Goal: Information Seeking & Learning: Learn about a topic

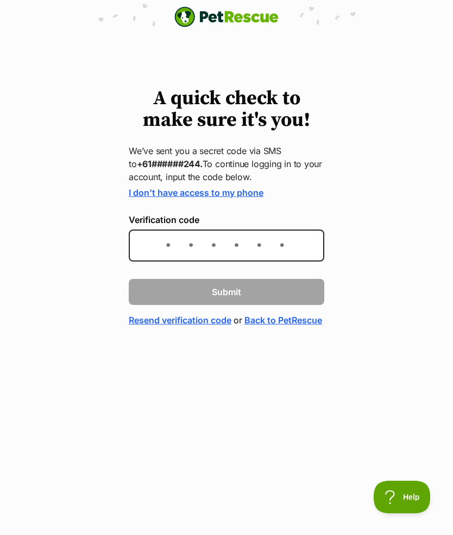
click at [207, 197] on link "I don't have access to my phone" at bounding box center [196, 192] width 135 height 11
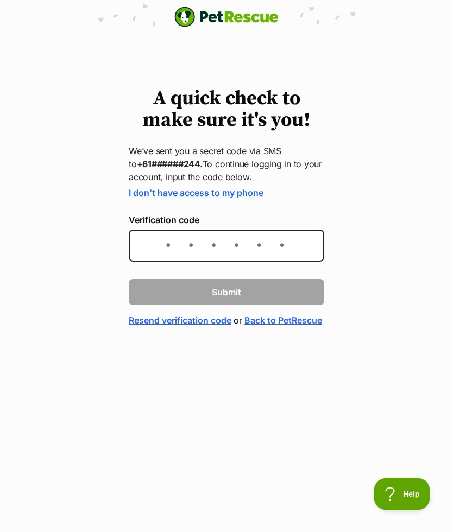
click at [207, 318] on link "Resend verification code" at bounding box center [180, 320] width 103 height 13
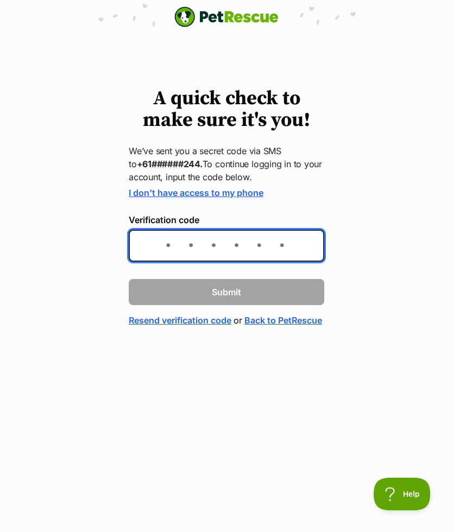
click at [208, 252] on input "Verification code" at bounding box center [226, 246] width 195 height 32
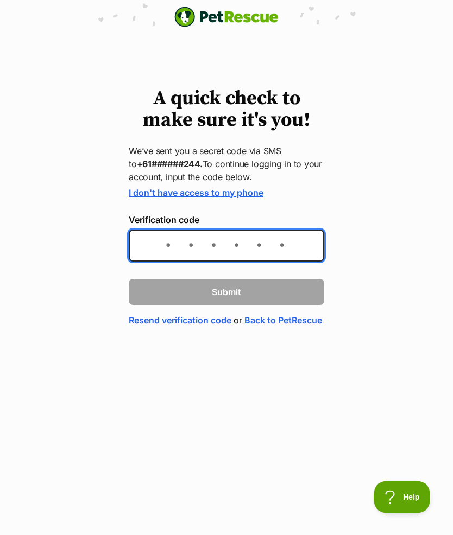
type input "071321"
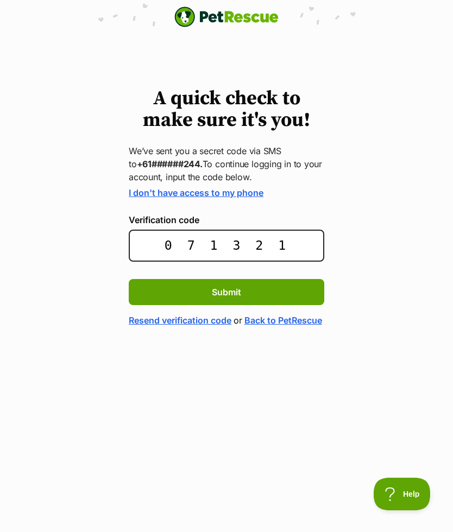
click at [279, 286] on button "Submit" at bounding box center [226, 292] width 195 height 26
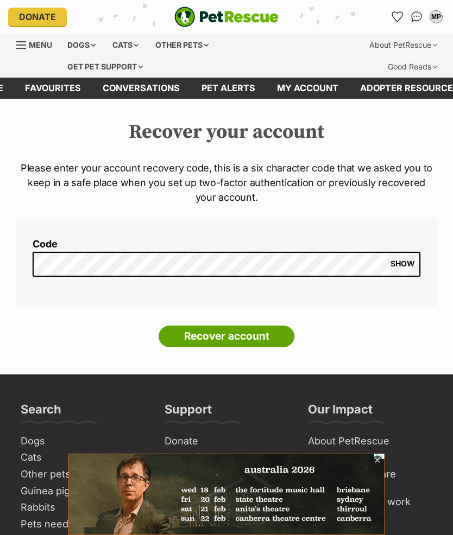
click at [246, 335] on input "Recover account" at bounding box center [226, 337] width 136 height 22
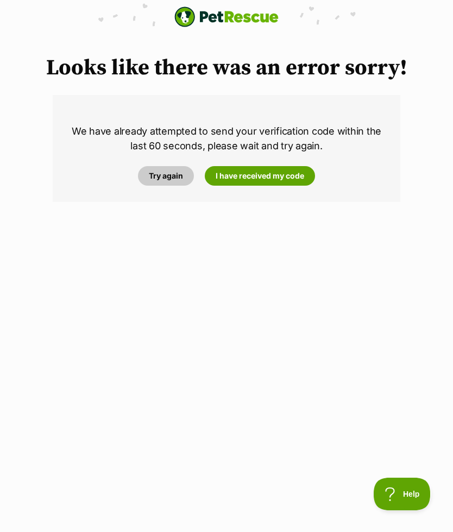
click at [170, 177] on link "Try again" at bounding box center [166, 176] width 56 height 20
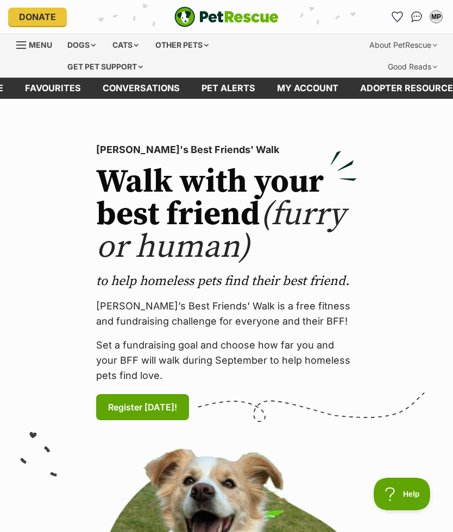
click at [78, 43] on div "Dogs" at bounding box center [81, 45] width 43 height 22
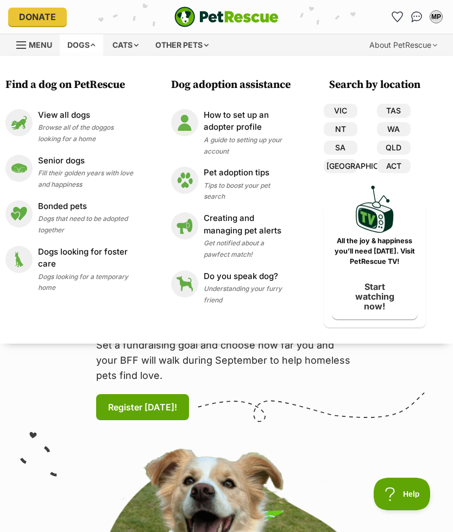
click at [97, 137] on div "View all dogs Browse all of the doggos looking for a home" at bounding box center [85, 126] width 95 height 35
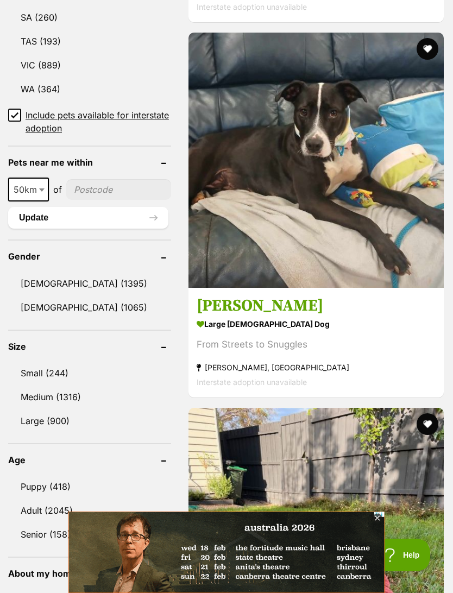
scroll to position [839, 0]
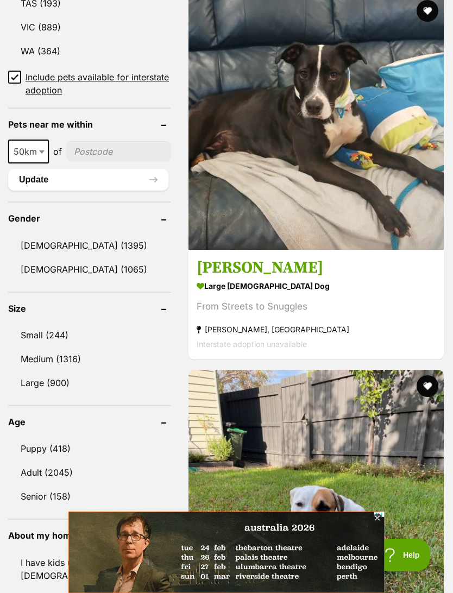
click at [44, 437] on link "Puppy (418)" at bounding box center [89, 448] width 163 height 23
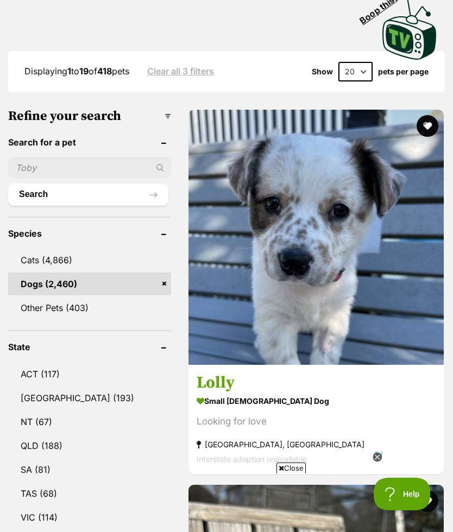
scroll to position [346, 0]
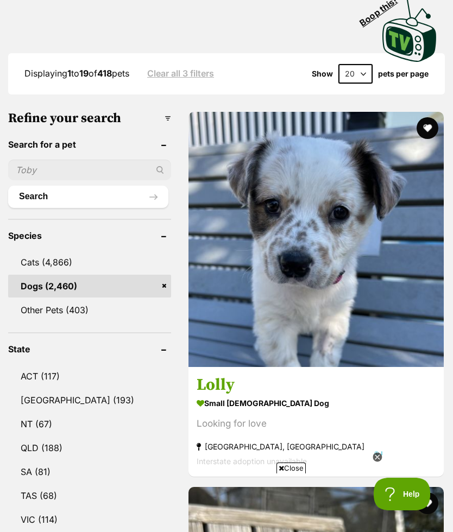
click at [211, 375] on h3 "Lolly" at bounding box center [315, 385] width 239 height 21
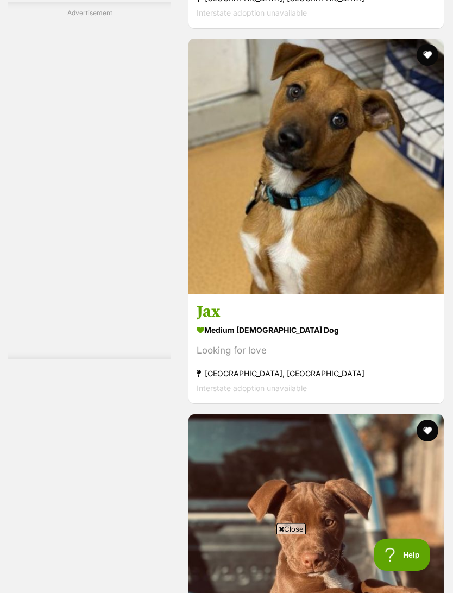
scroll to position [2420, 0]
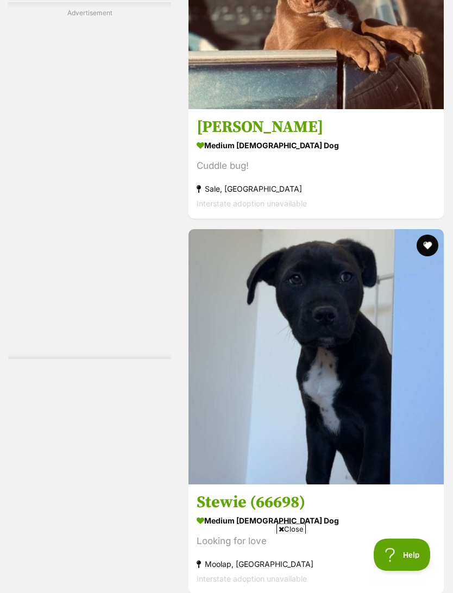
scroll to position [2982, 0]
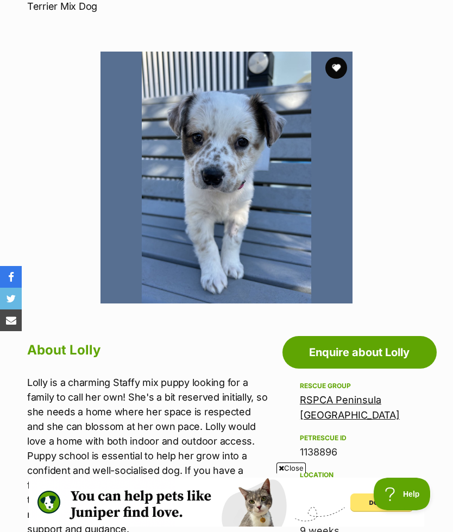
scroll to position [162, 0]
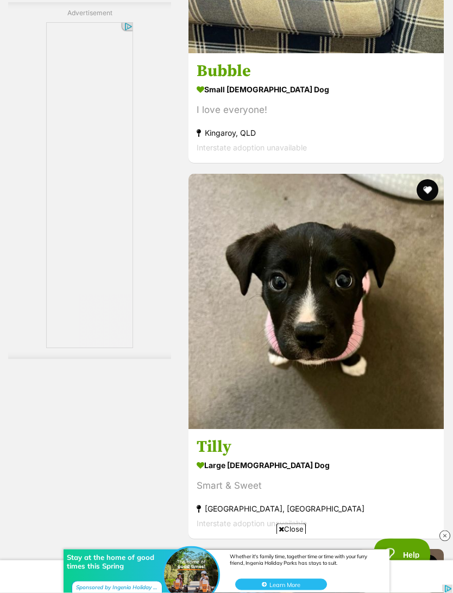
scroll to position [2660, 0]
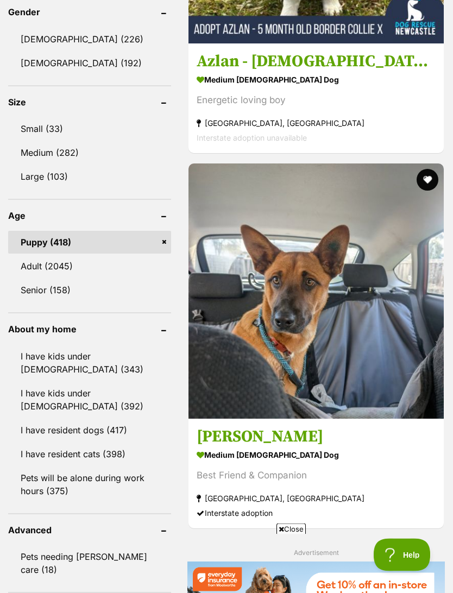
scroll to position [1049, 0]
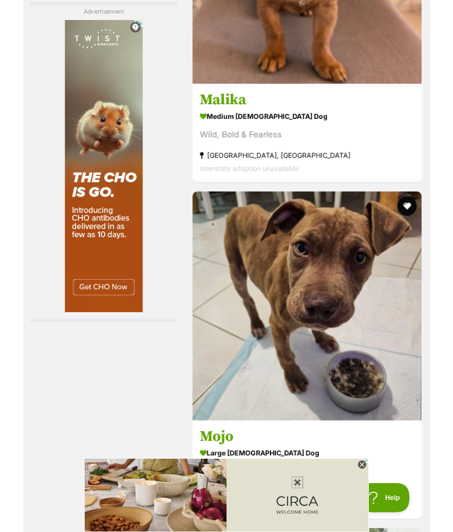
scroll to position [2976, 0]
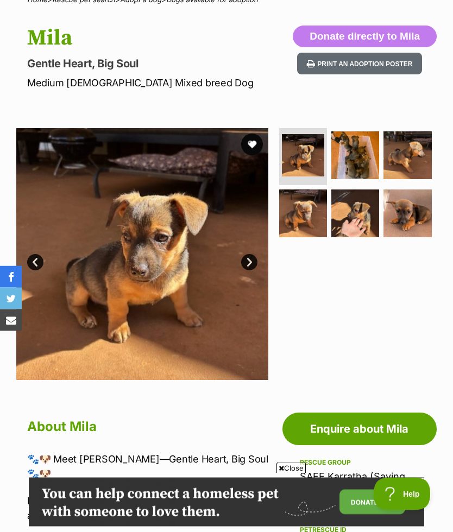
scroll to position [119, 0]
click at [298, 224] on img at bounding box center [303, 213] width 48 height 48
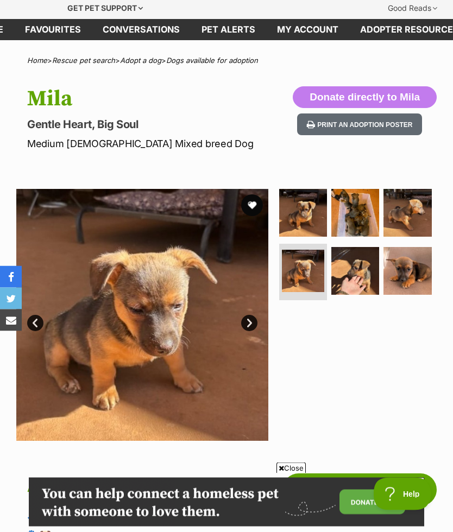
scroll to position [0, 0]
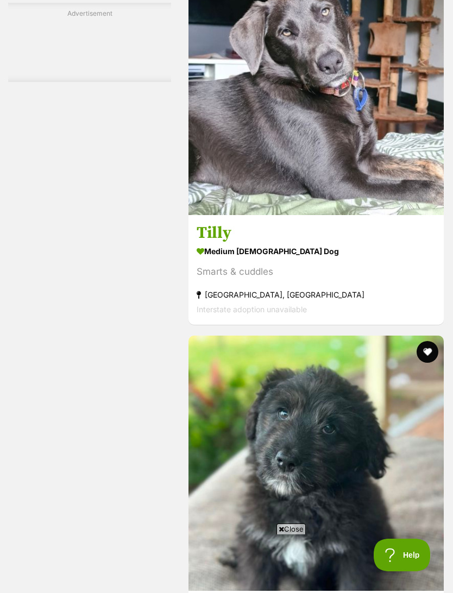
scroll to position [2780, 0]
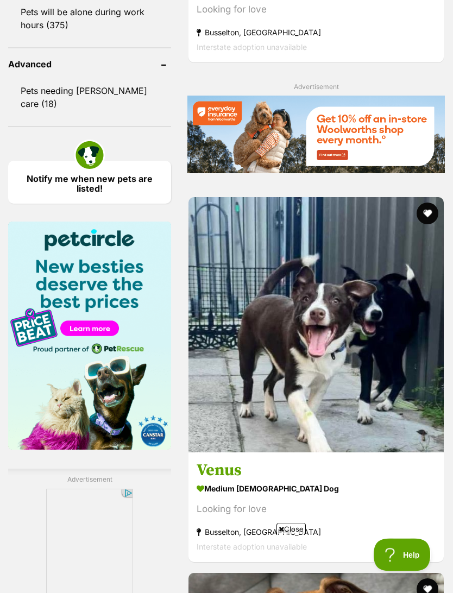
scroll to position [1511, 0]
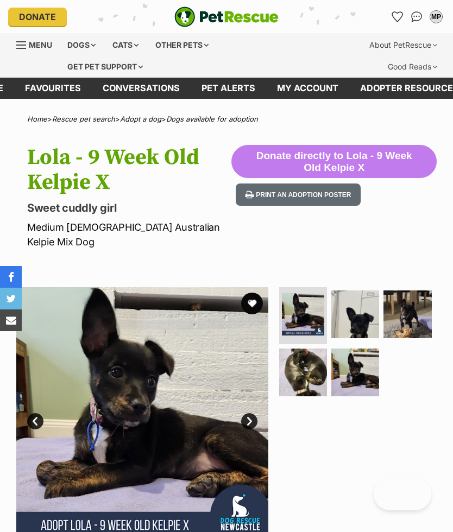
click at [397, 305] on img at bounding box center [407, 314] width 48 height 48
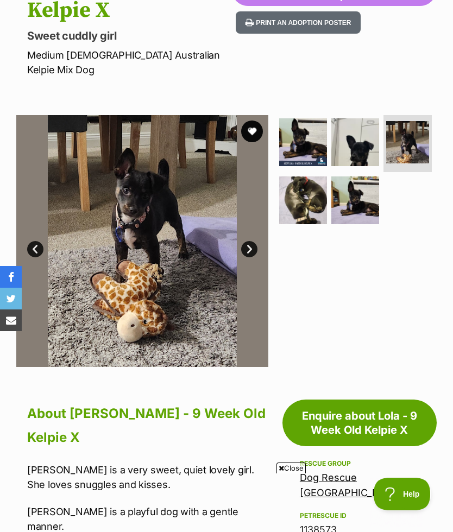
scroll to position [81, 0]
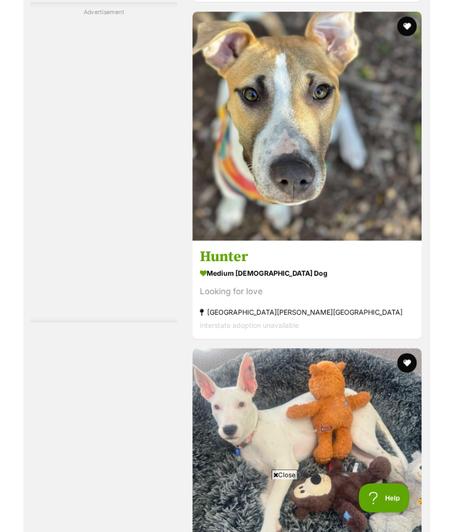
scroll to position [2824, 0]
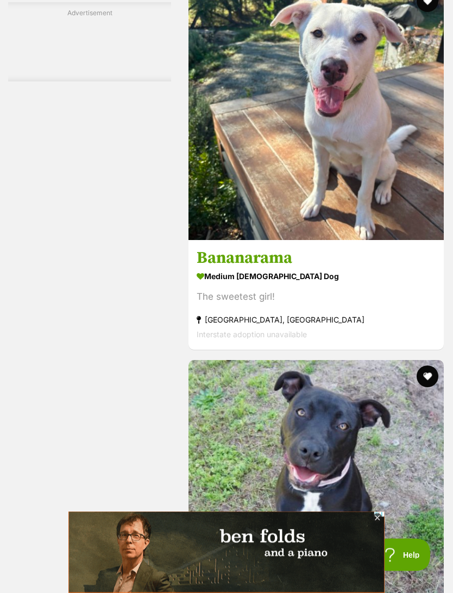
scroll to position [2850, 0]
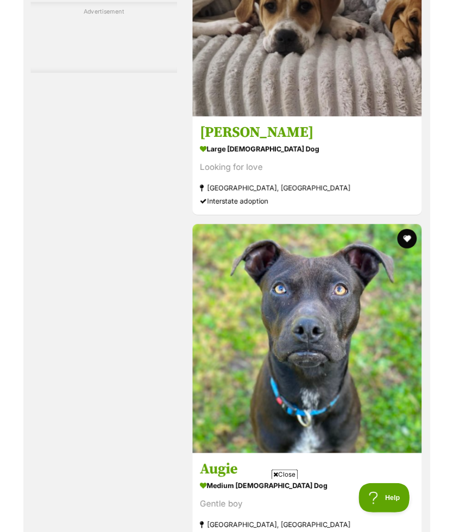
scroll to position [2928, 0]
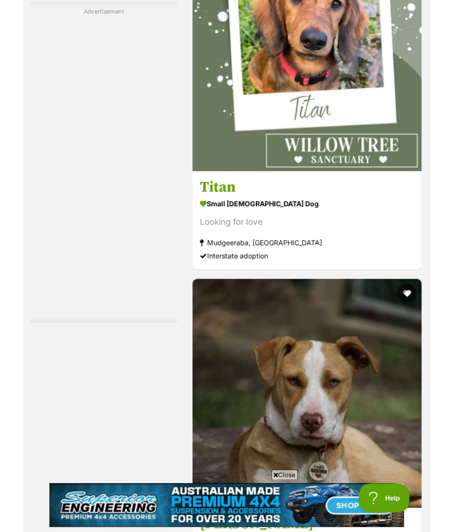
scroll to position [2896, 0]
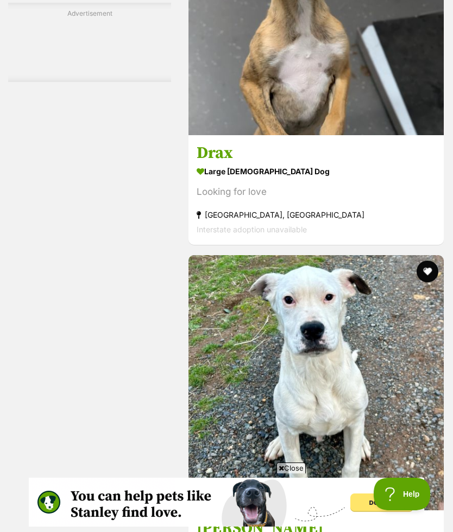
scroll to position [2927, 0]
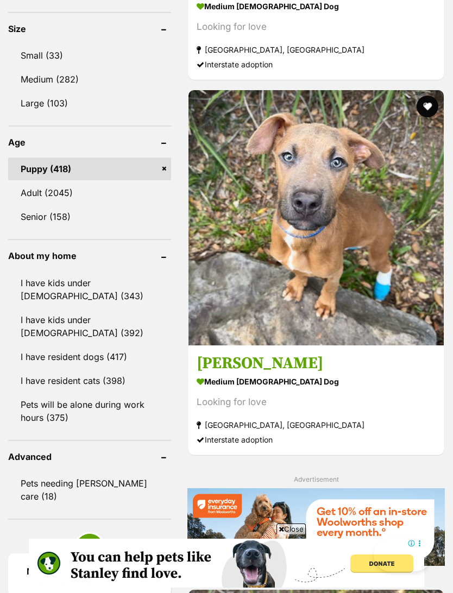
scroll to position [1160, 0]
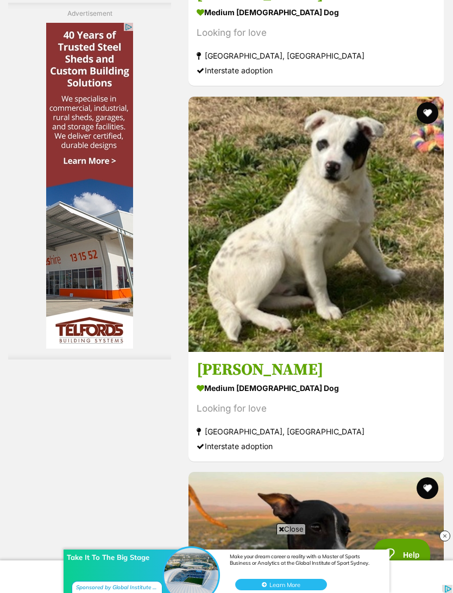
scroll to position [2751, 0]
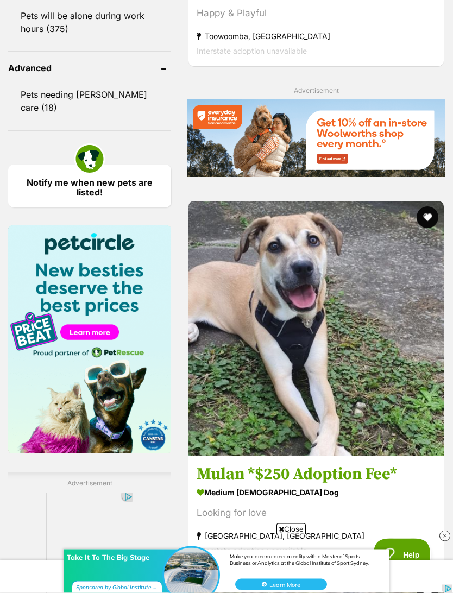
scroll to position [1507, 0]
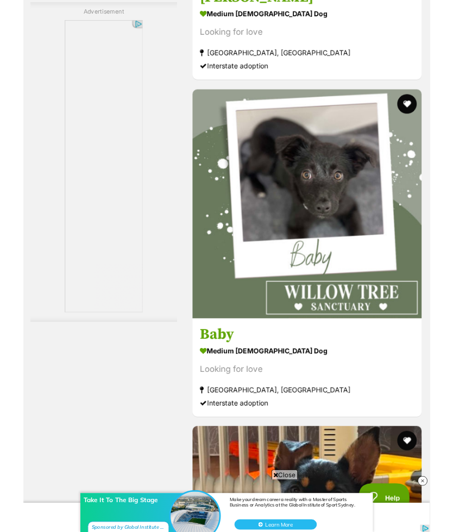
scroll to position [2733, 0]
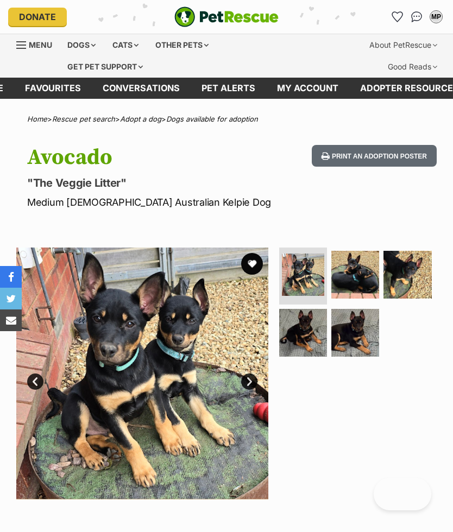
click at [303, 326] on img at bounding box center [303, 333] width 48 height 48
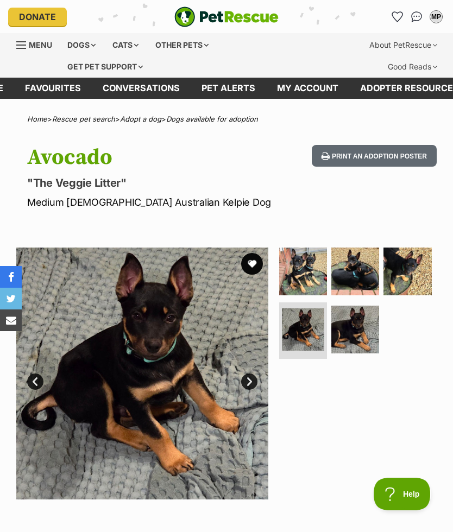
click at [358, 352] on img at bounding box center [355, 330] width 48 height 48
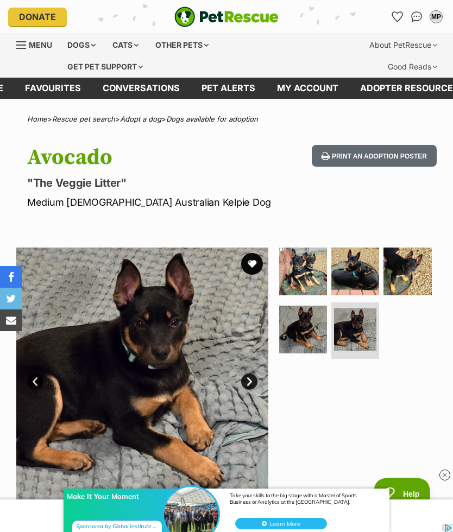
click at [379, 287] on img at bounding box center [355, 272] width 48 height 48
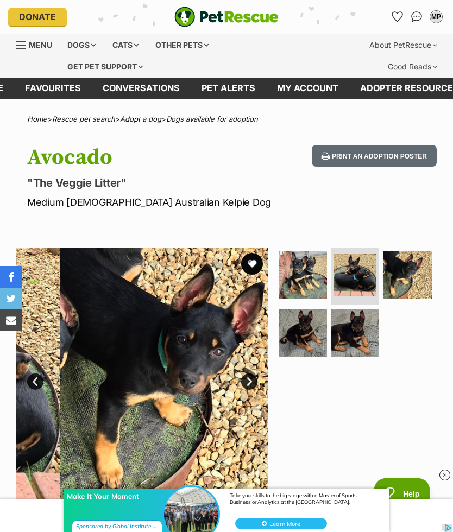
click at [412, 295] on img at bounding box center [407, 275] width 48 height 48
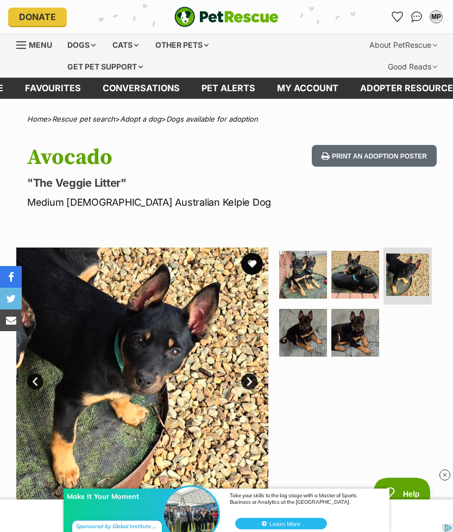
click at [250, 265] on button "favourite" at bounding box center [252, 264] width 22 height 22
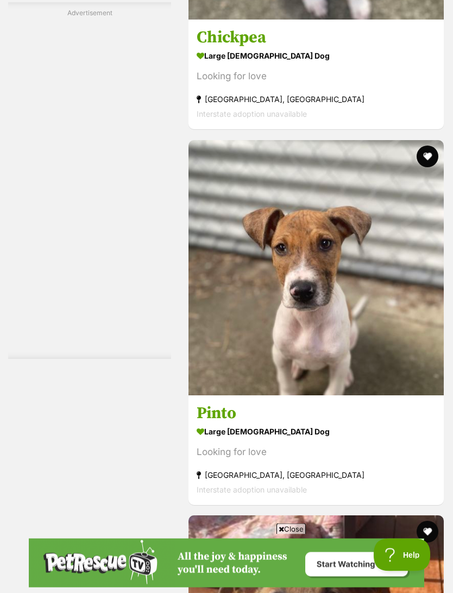
scroll to position [2694, 0]
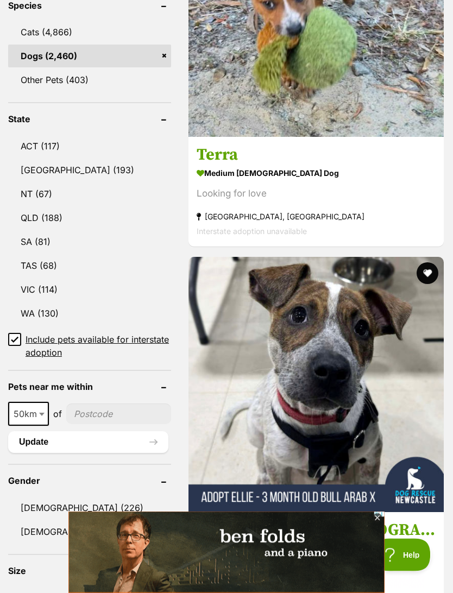
scroll to position [576, 0]
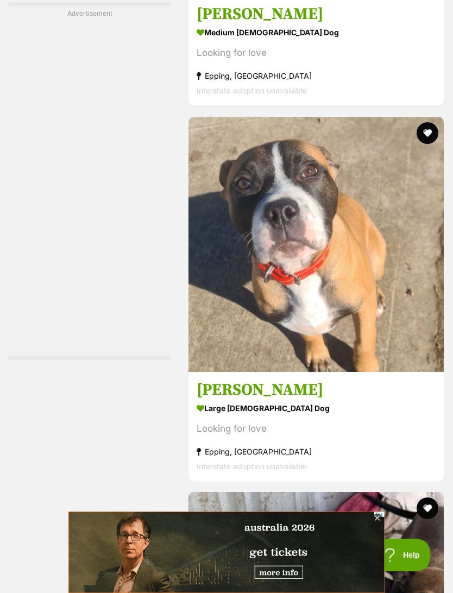
scroll to position [2718, 0]
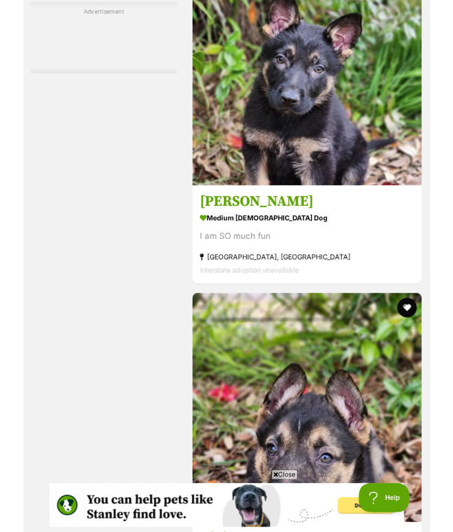
scroll to position [2883, 0]
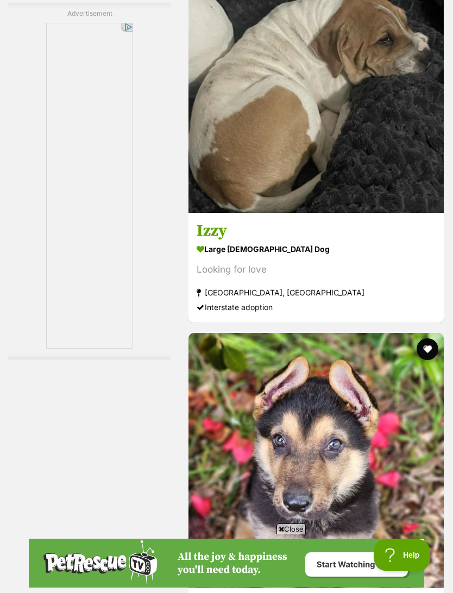
scroll to position [2912, 0]
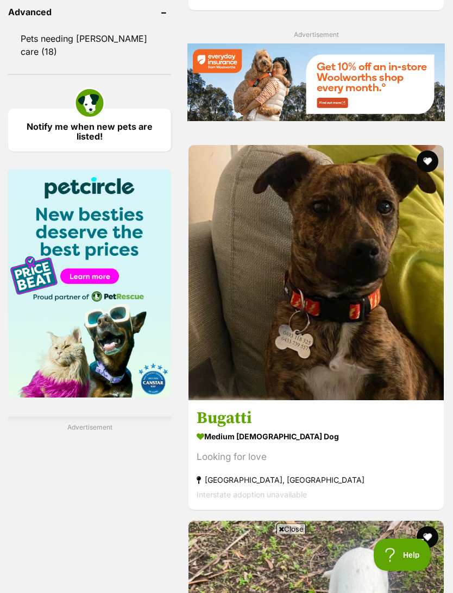
scroll to position [1568, 0]
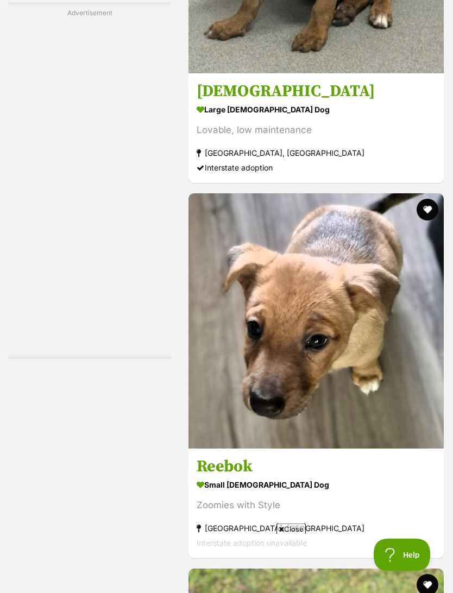
scroll to position [3016, 0]
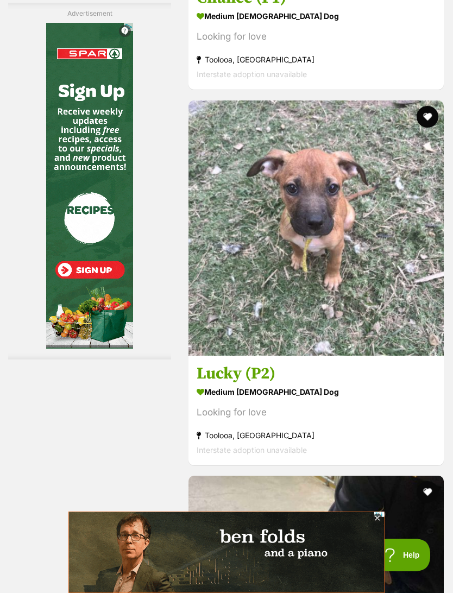
scroll to position [2738, 0]
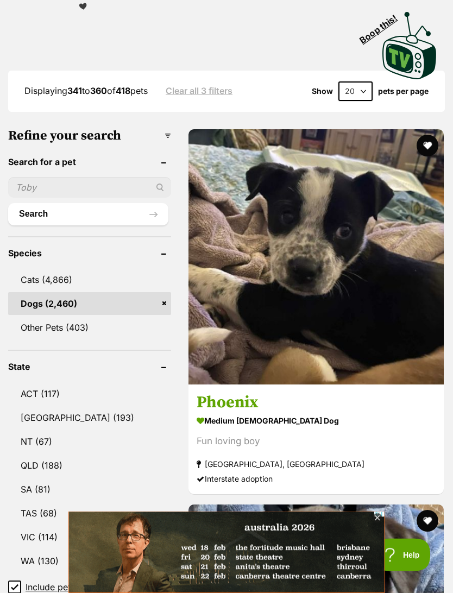
scroll to position [329, 0]
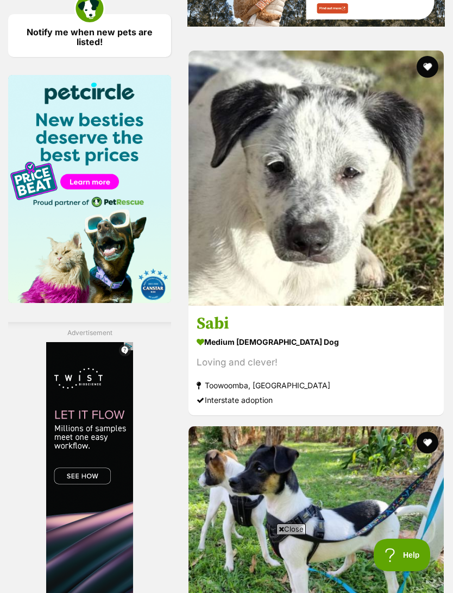
scroll to position [1672, 0]
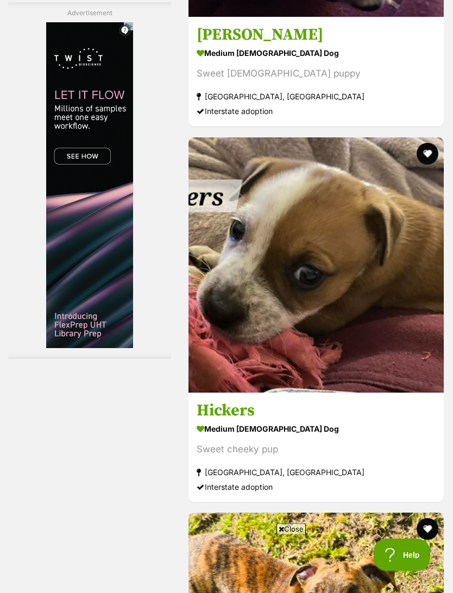
scroll to position [2699, 0]
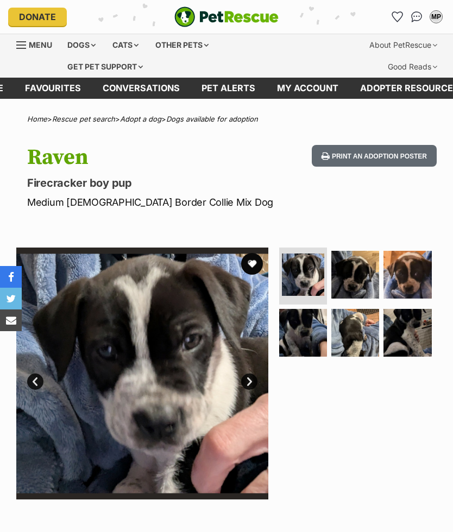
click at [286, 329] on img at bounding box center [303, 333] width 48 height 48
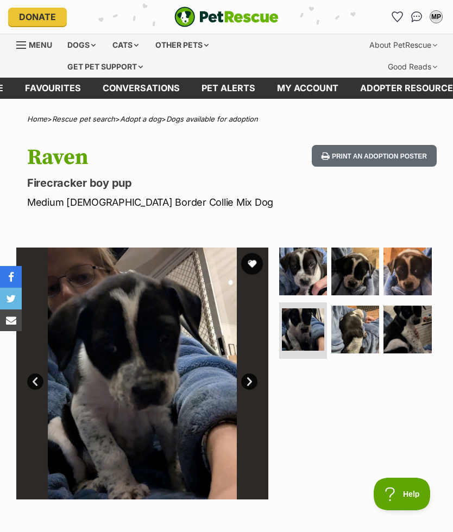
click at [398, 283] on img at bounding box center [407, 272] width 48 height 48
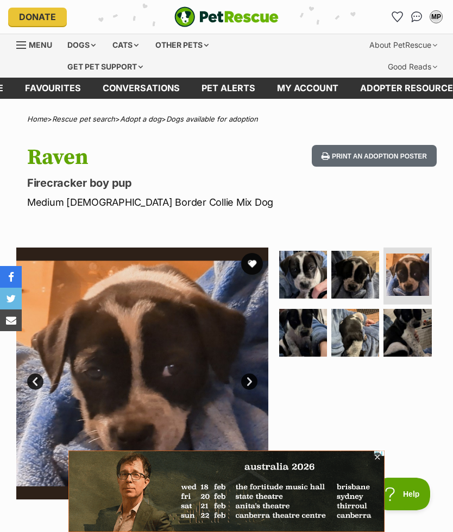
click at [359, 338] on img at bounding box center [355, 333] width 48 height 48
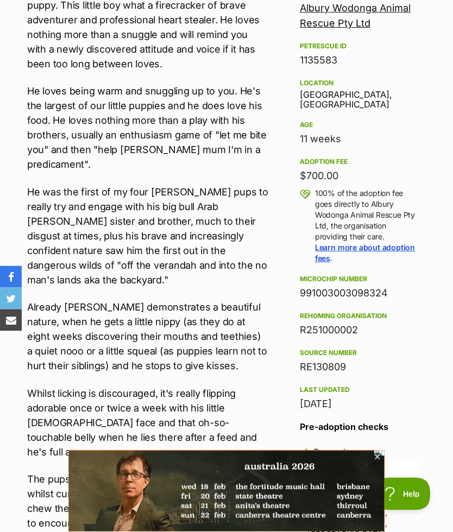
scroll to position [550, 0]
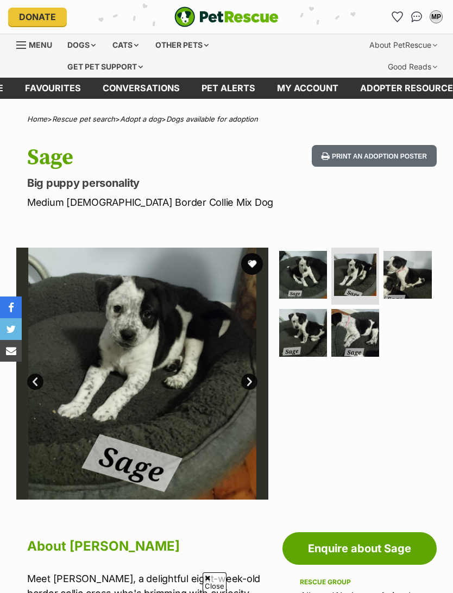
scroll to position [342, 0]
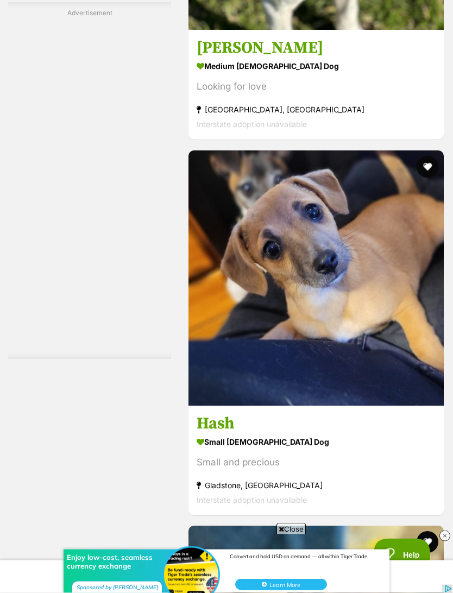
scroll to position [2684, 0]
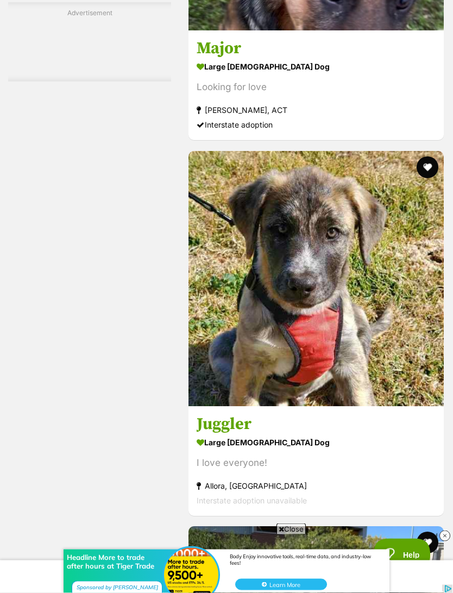
scroll to position [2683, 0]
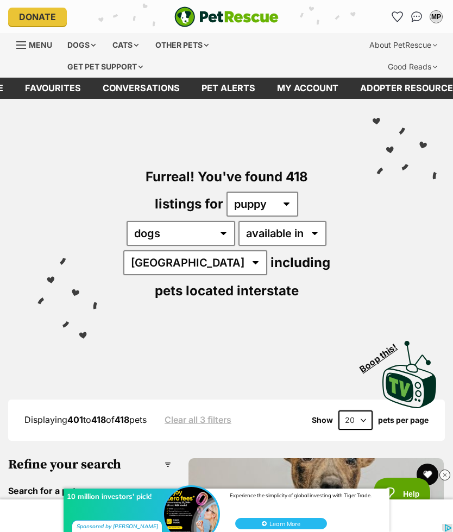
click at [130, 47] on div "Cats" at bounding box center [125, 45] width 41 height 22
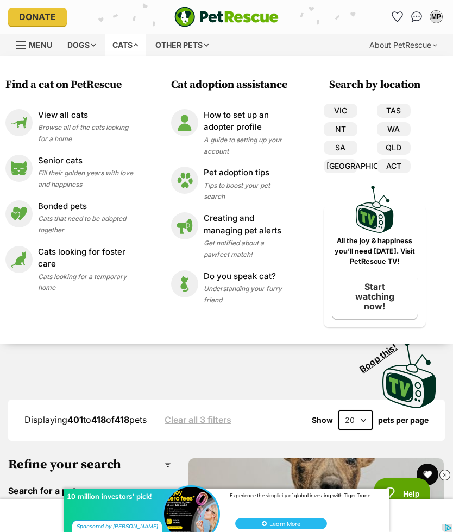
click at [49, 120] on p "View all cats" at bounding box center [85, 115] width 95 height 12
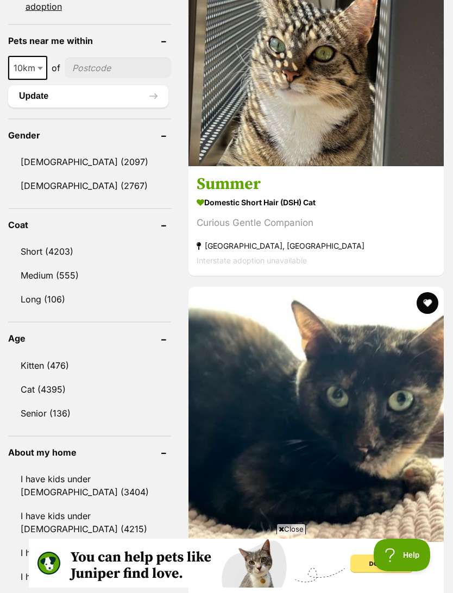
click at [46, 354] on link "Kitten (476)" at bounding box center [89, 365] width 163 height 23
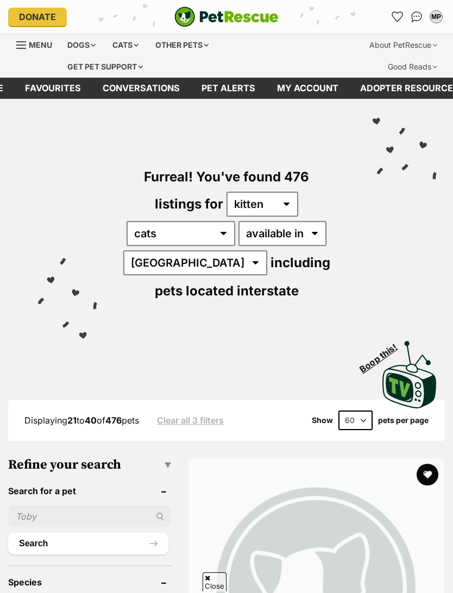
select select "60"
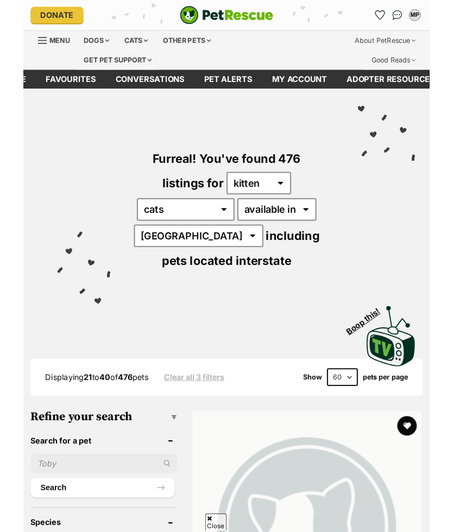
scroll to position [285, 0]
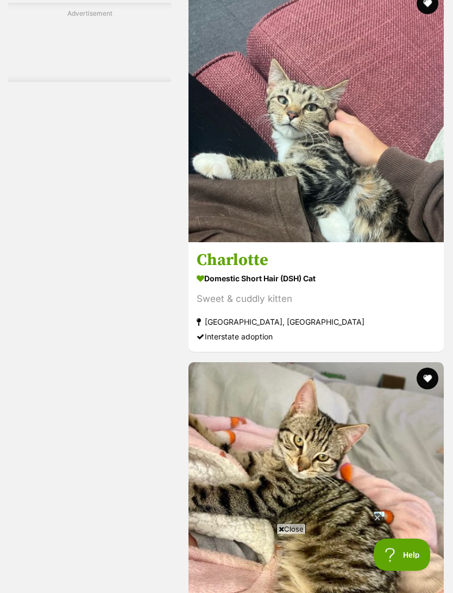
scroll to position [5808, 0]
